Goal: Entertainment & Leisure: Browse casually

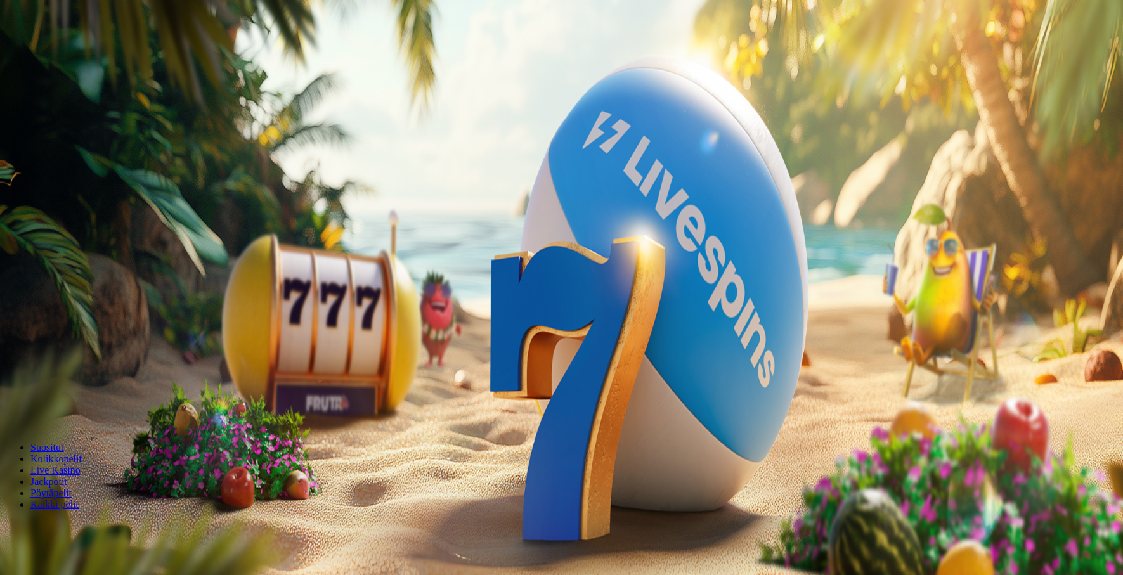
click at [39, 120] on span "Talletus" at bounding box center [24, 115] width 29 height 10
drag, startPoint x: 179, startPoint y: 302, endPoint x: 135, endPoint y: 302, distance: 44.4
type input "**"
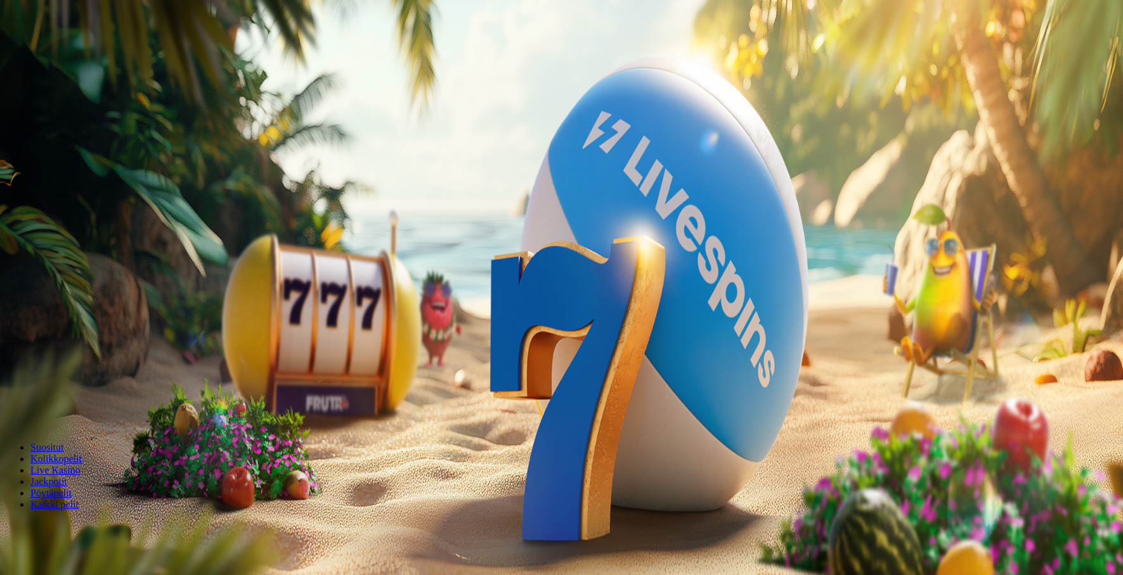
click at [96, 534] on span "Pelintuottajan mukaan" at bounding box center [50, 539] width 91 height 11
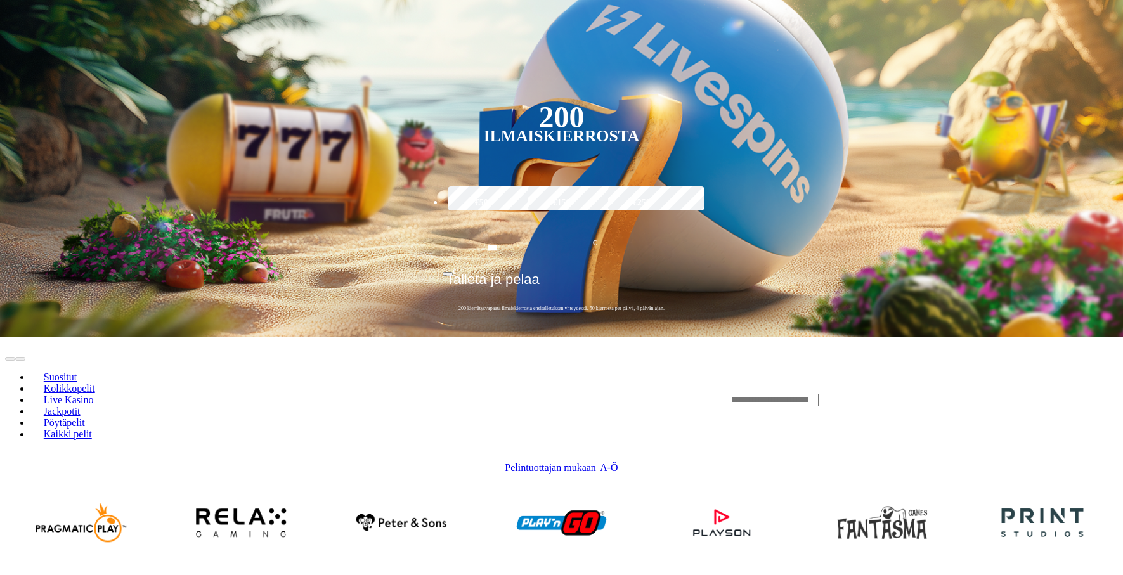
scroll to position [313, 0]
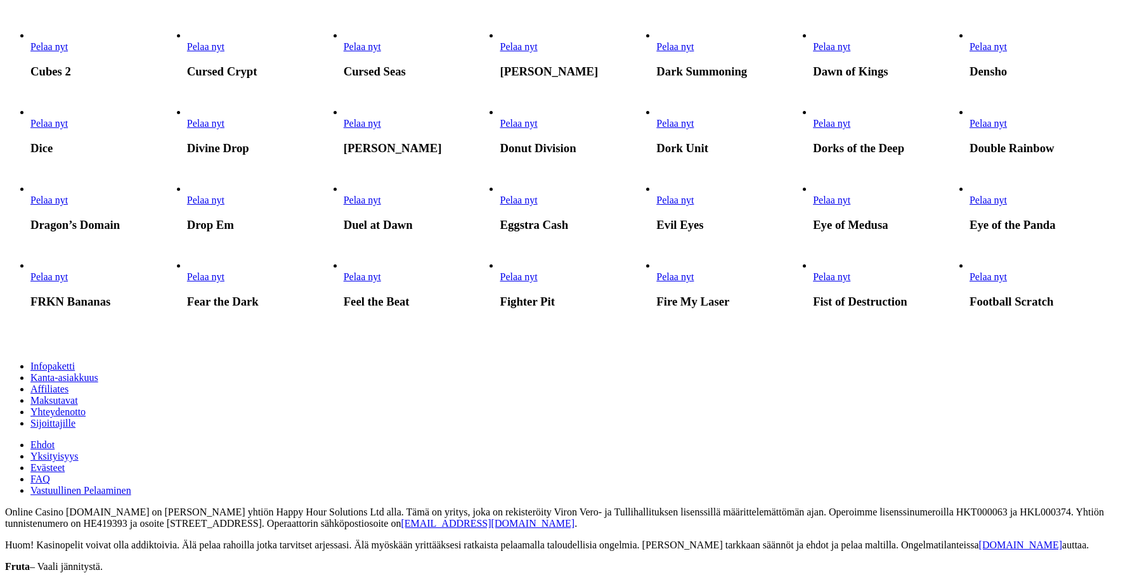
scroll to position [680, 0]
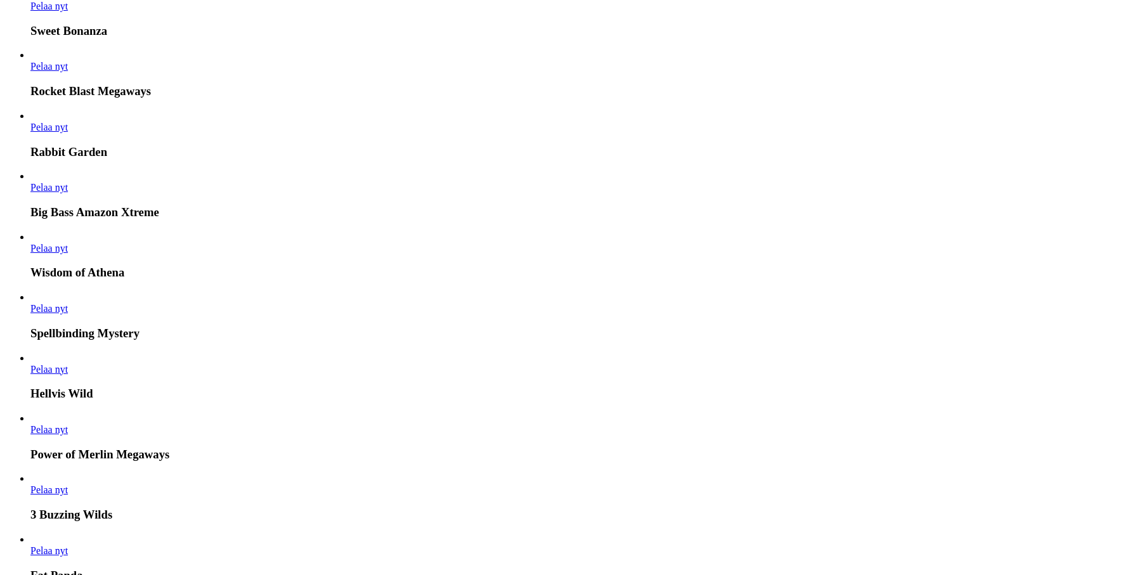
scroll to position [681, 0]
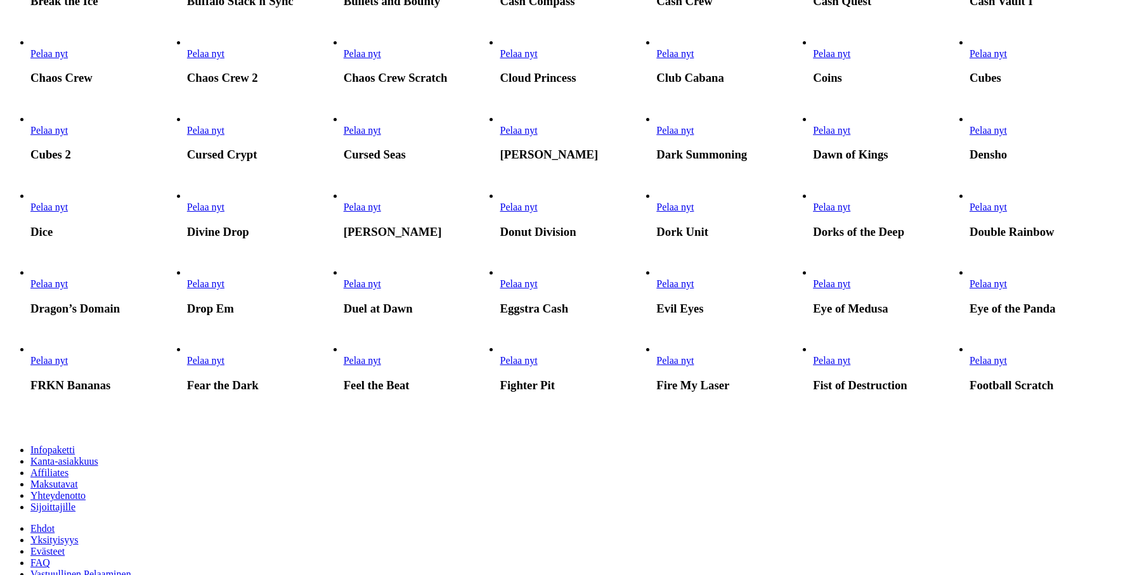
type input "****"
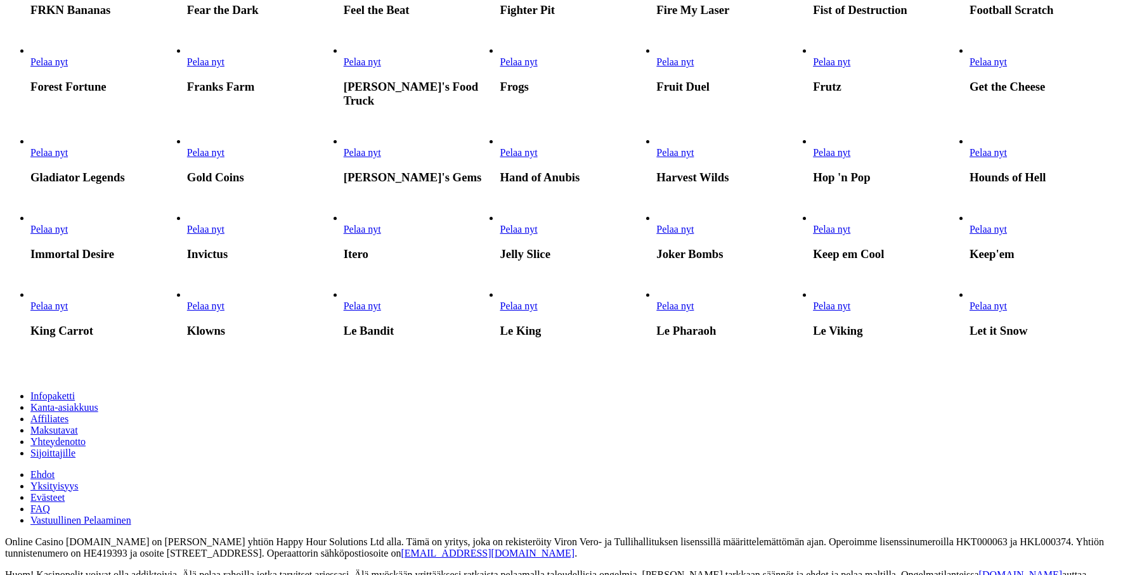
scroll to position [1163, 0]
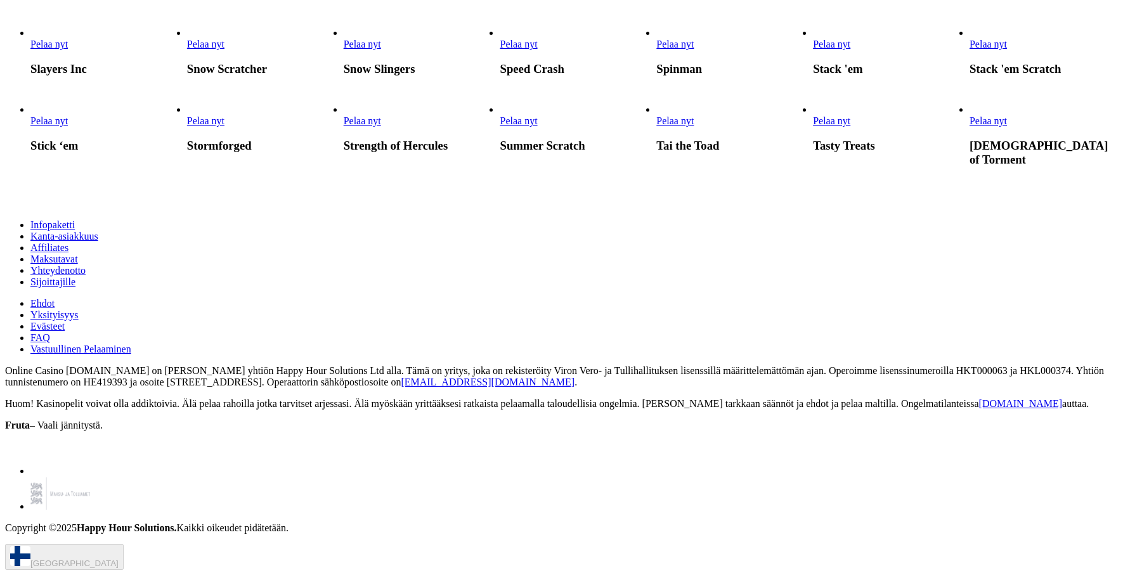
scroll to position [3248, 0]
click at [693, 49] on span "Pelaa nyt" at bounding box center [674, 44] width 37 height 11
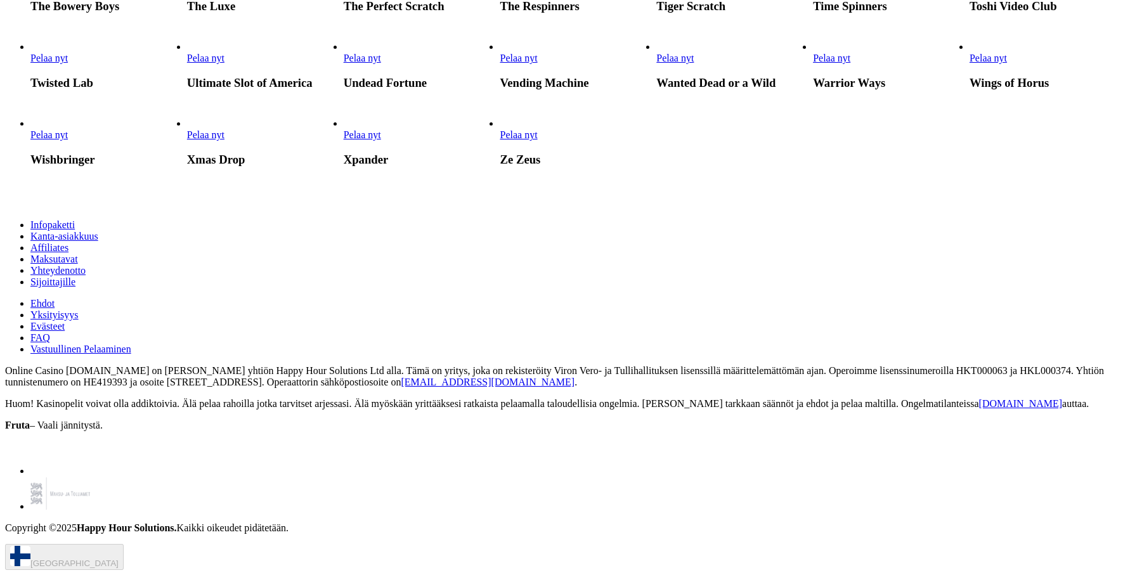
scroll to position [3955, 0]
click at [68, 63] on link "Pelaa nyt" at bounding box center [48, 58] width 37 height 11
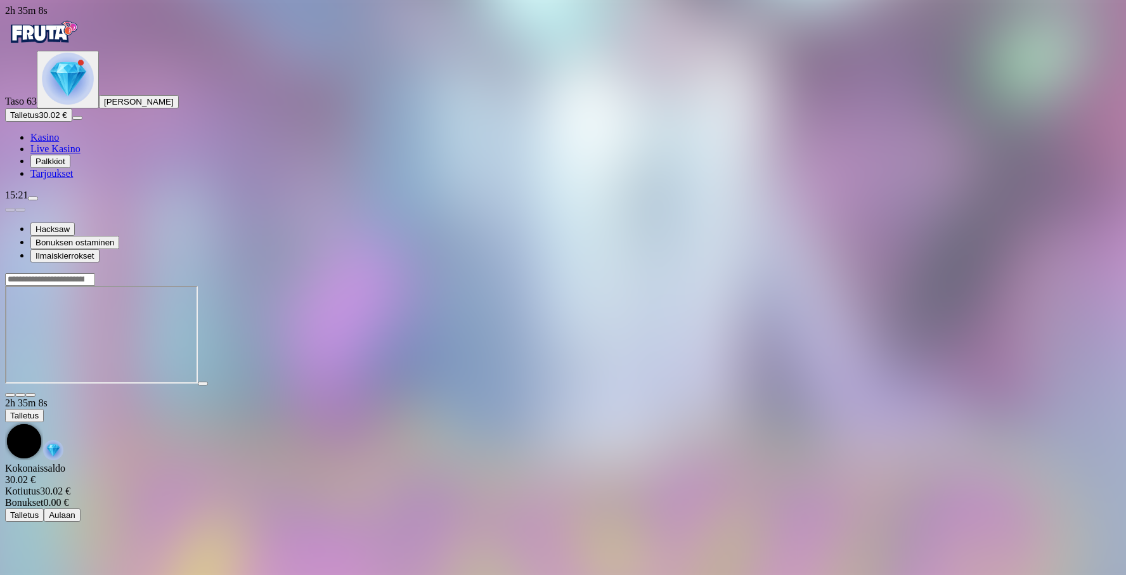
click at [39, 120] on span "Talletus" at bounding box center [24, 115] width 29 height 10
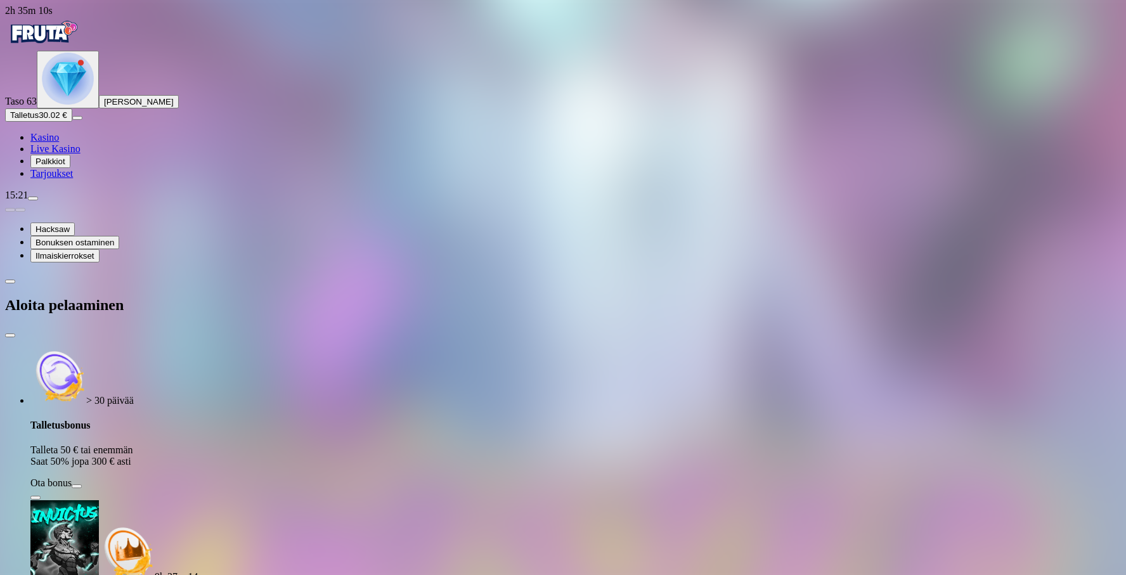
click at [10, 335] on span "close icon" at bounding box center [10, 335] width 0 height 0
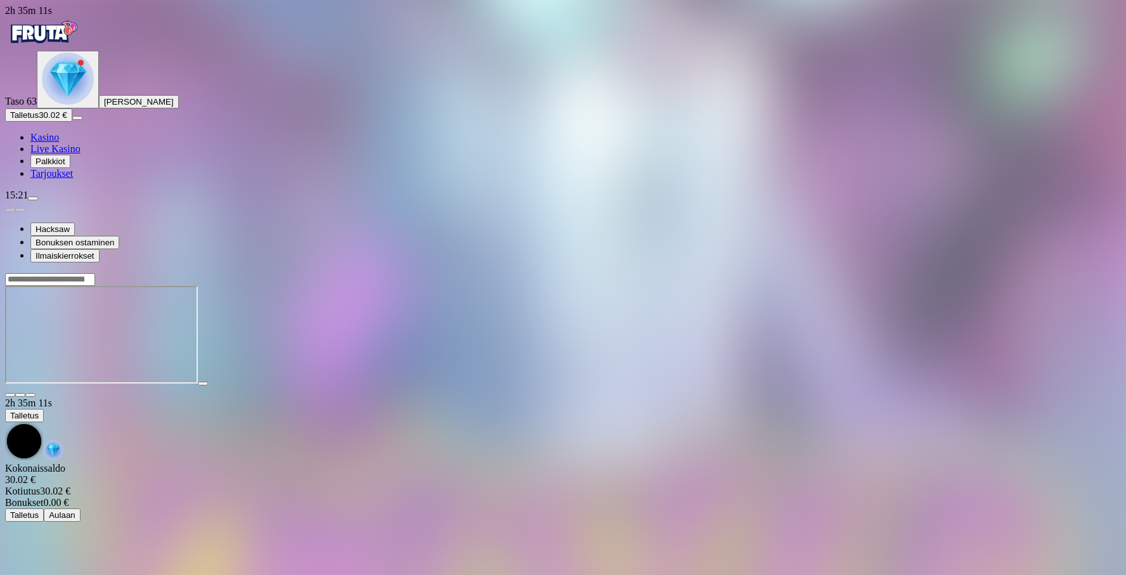
click at [82, 105] on img "Primary" at bounding box center [68, 79] width 52 height 52
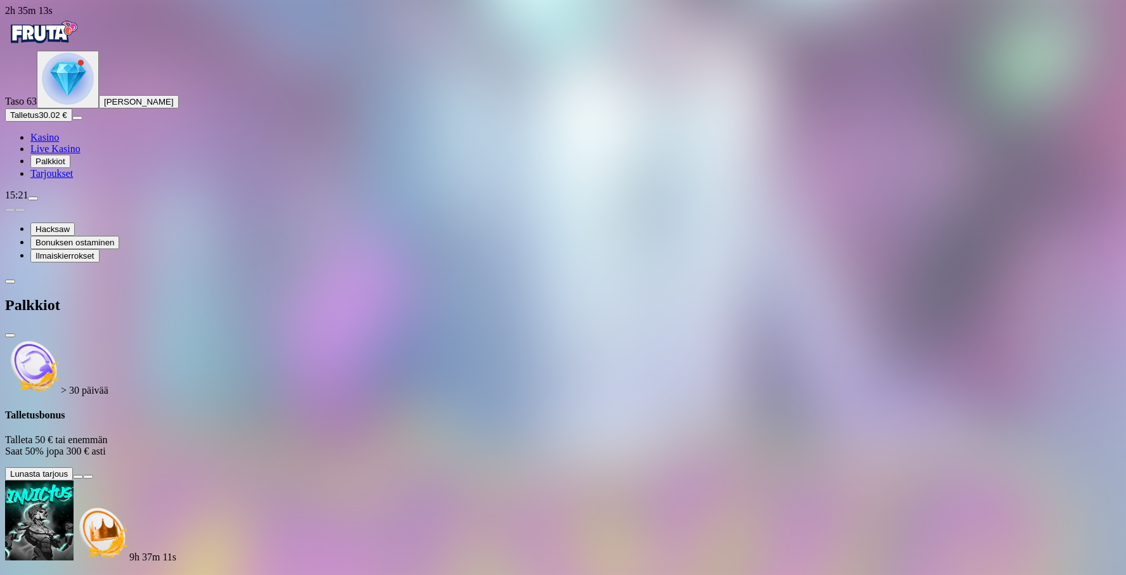
click at [83, 475] on button at bounding box center [78, 477] width 10 height 4
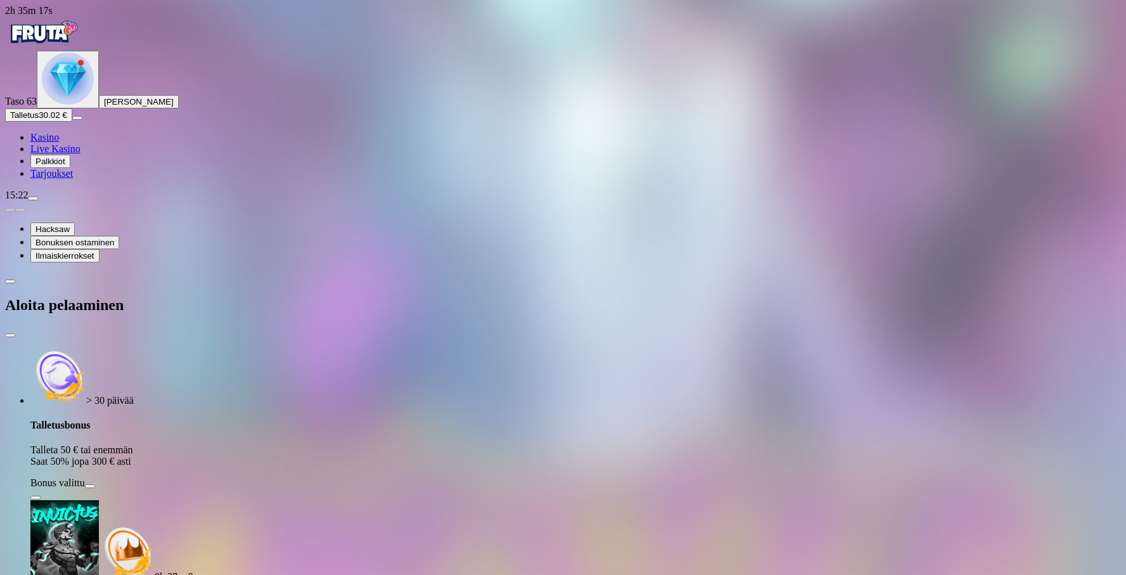
click at [79, 105] on img "Primary" at bounding box center [68, 79] width 52 height 52
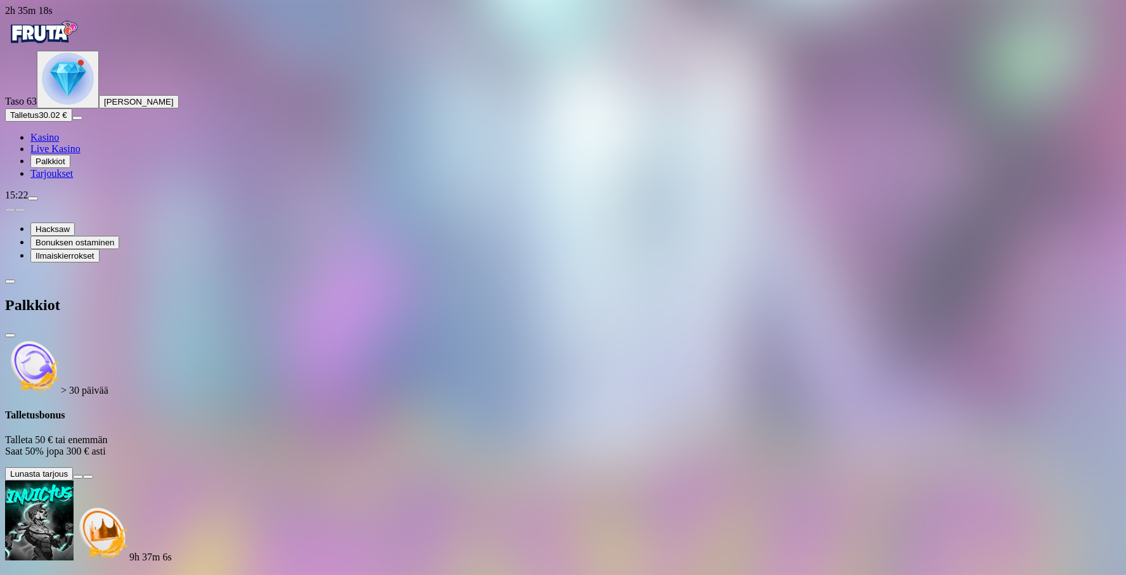
scroll to position [441, 0]
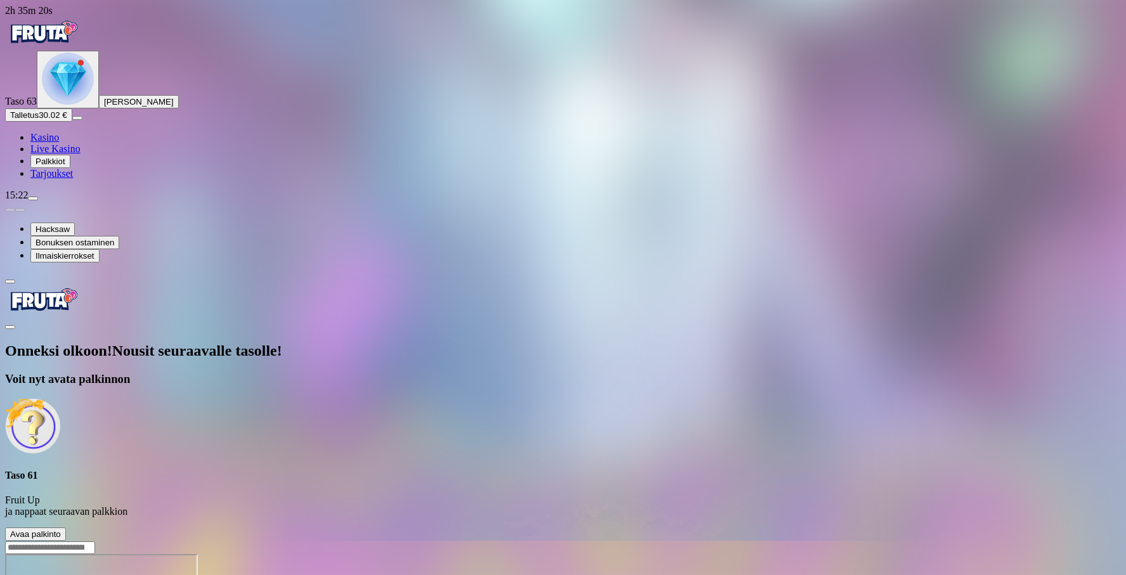
click at [61, 529] on span "Avaa palkinto" at bounding box center [35, 534] width 51 height 10
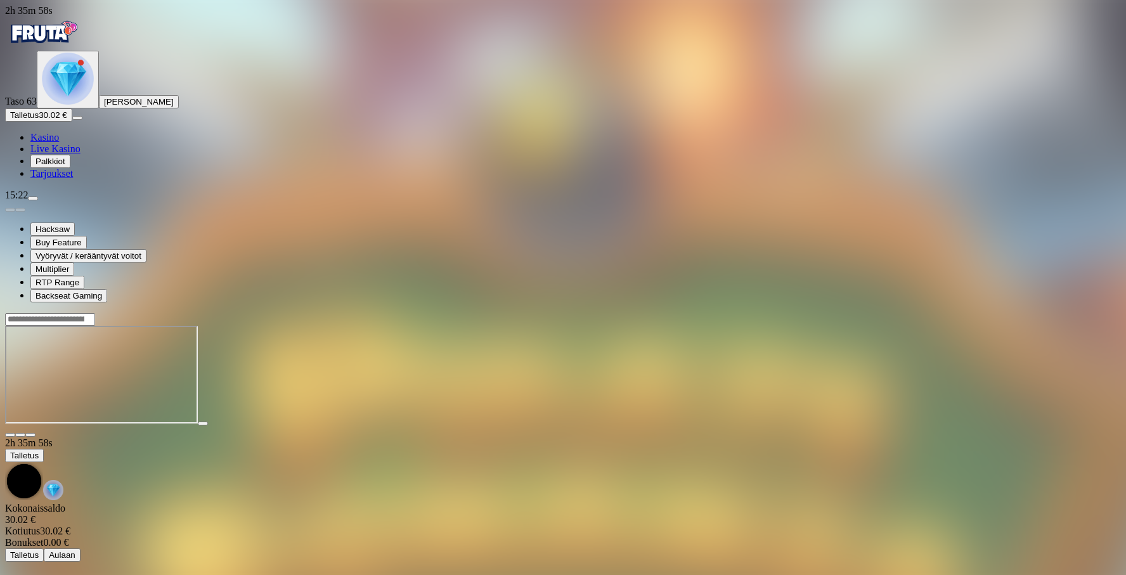
click at [82, 105] on img "Primary" at bounding box center [68, 79] width 52 height 52
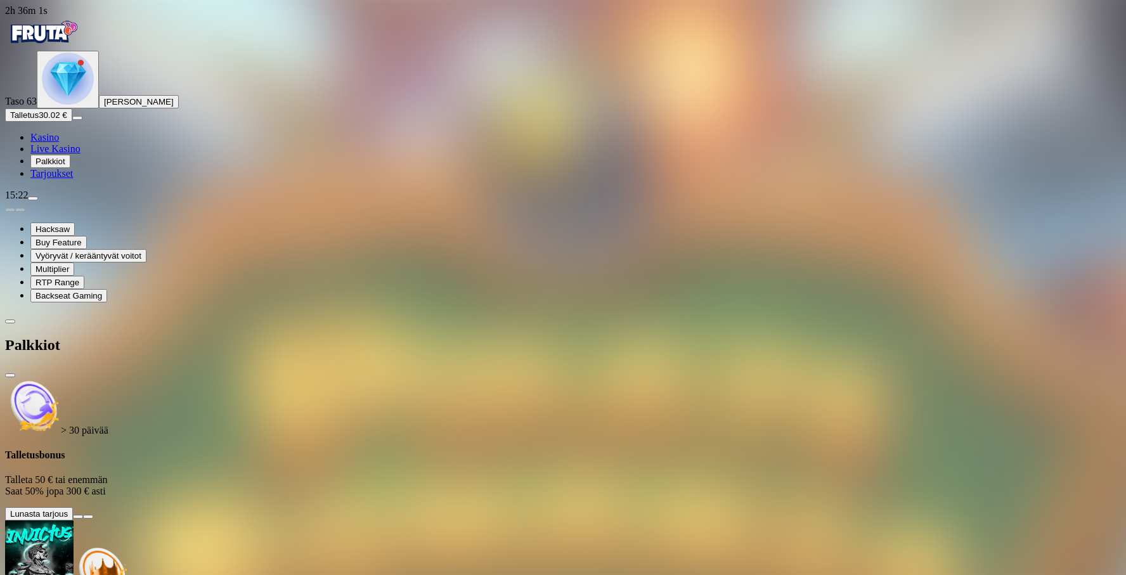
scroll to position [392, 0]
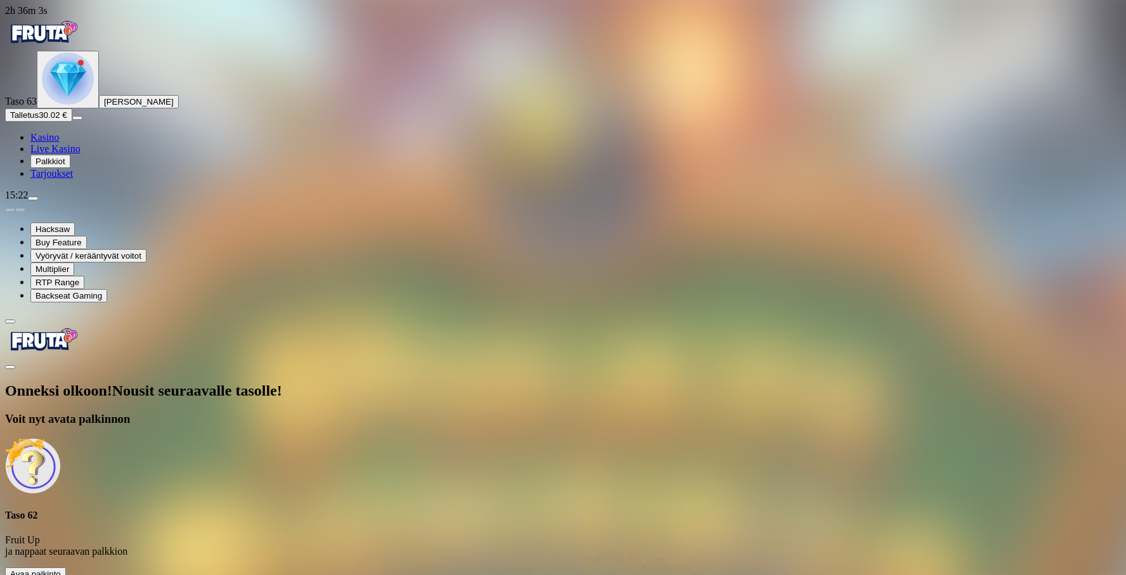
click at [264, 382] on div "Onneksi olkoon! Nousit seuraavalle tasolle! [PERSON_NAME] nyt avata palkinnon T…" at bounding box center [563, 481] width 1116 height 198
click at [61, 569] on span "Avaa palkinto" at bounding box center [35, 574] width 51 height 10
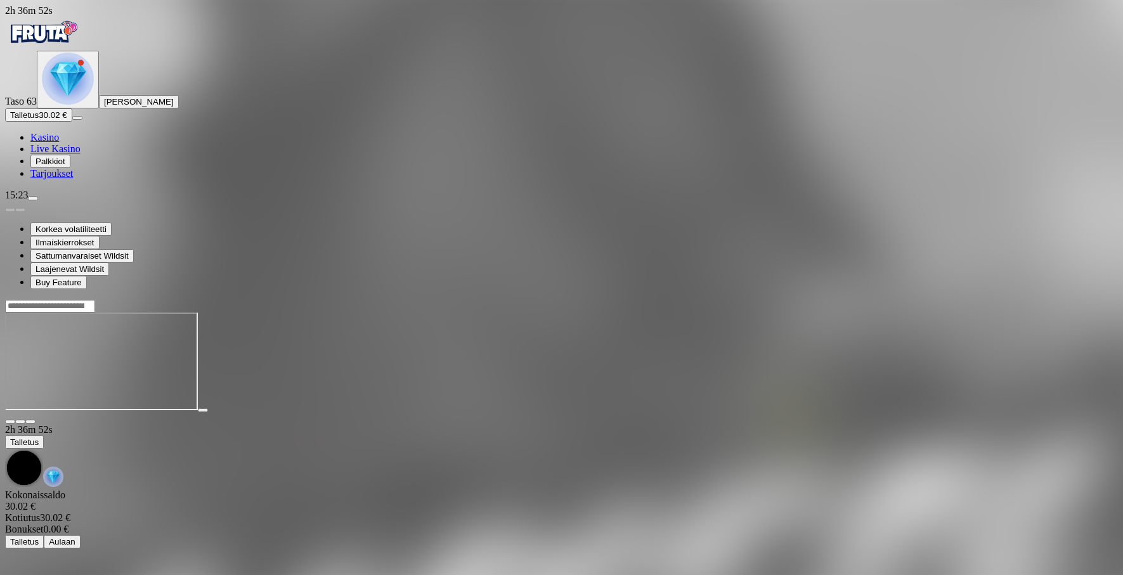
click at [87, 105] on img "Primary" at bounding box center [68, 79] width 52 height 52
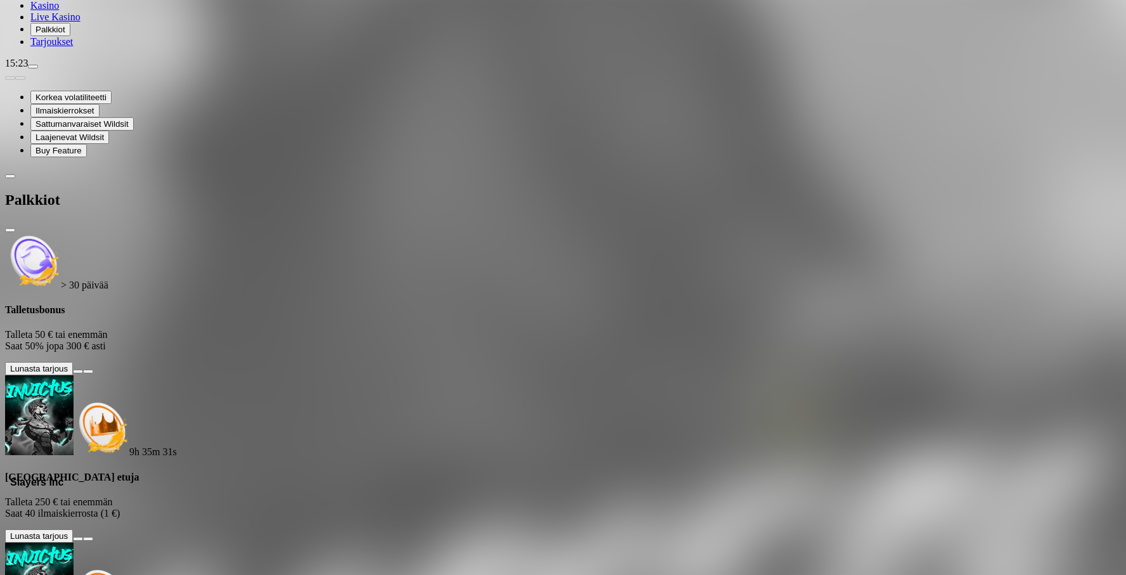
scroll to position [289, 0]
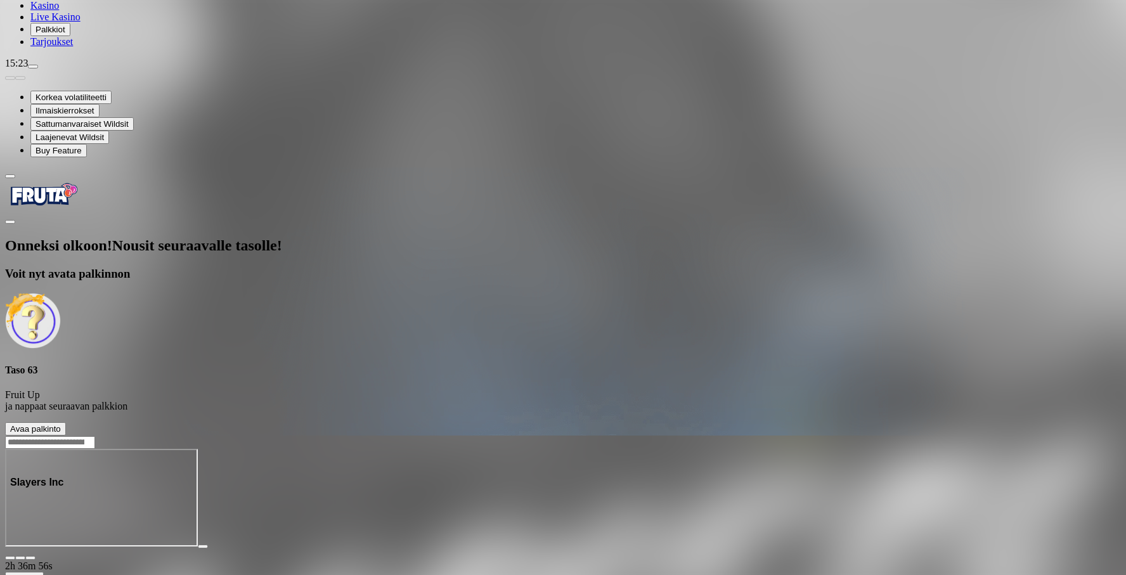
click at [61, 424] on span "Avaa palkinto" at bounding box center [35, 429] width 51 height 10
